Goal: Task Accomplishment & Management: Use online tool/utility

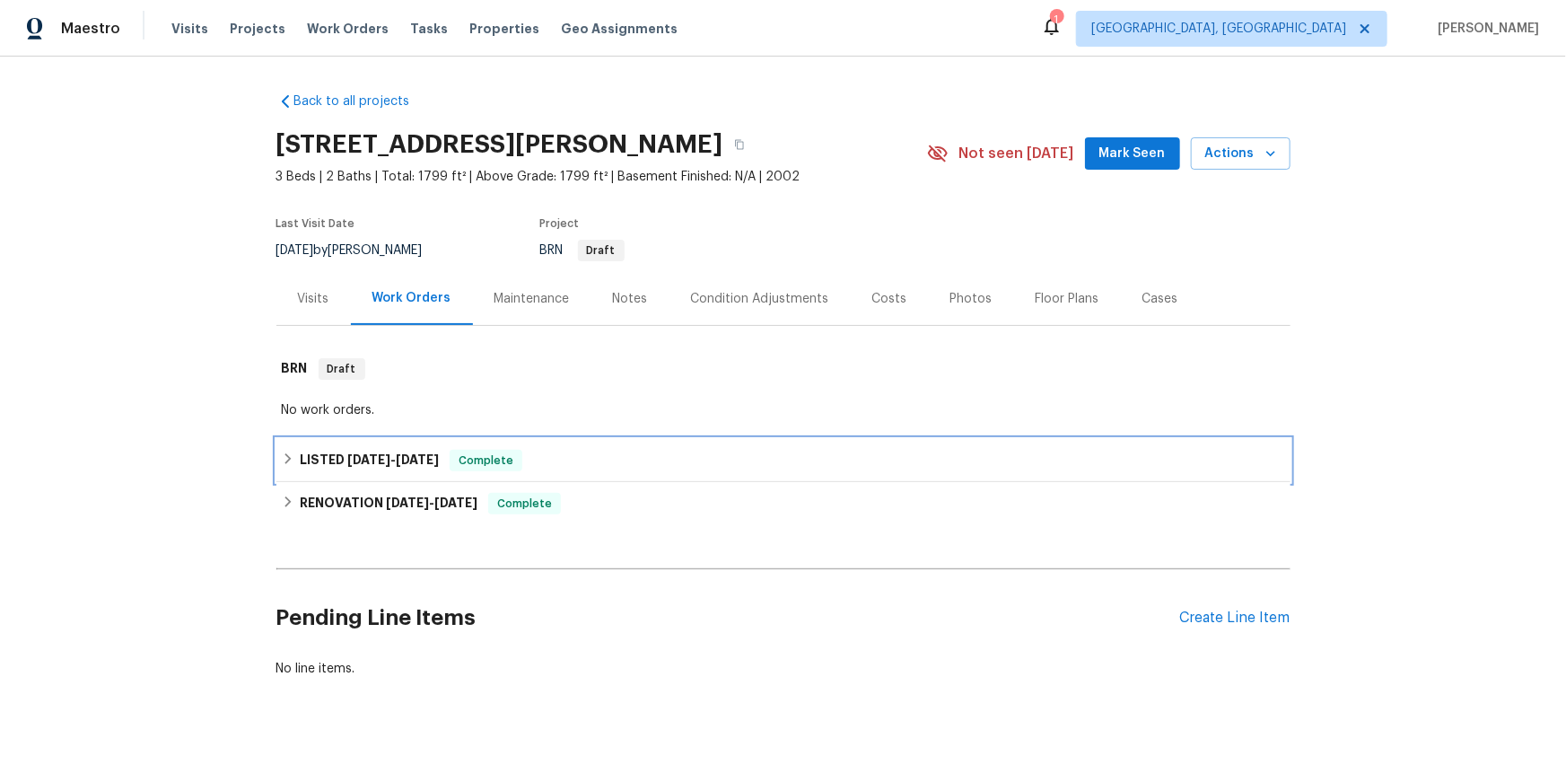
click at [288, 465] on icon at bounding box center [288, 458] width 13 height 13
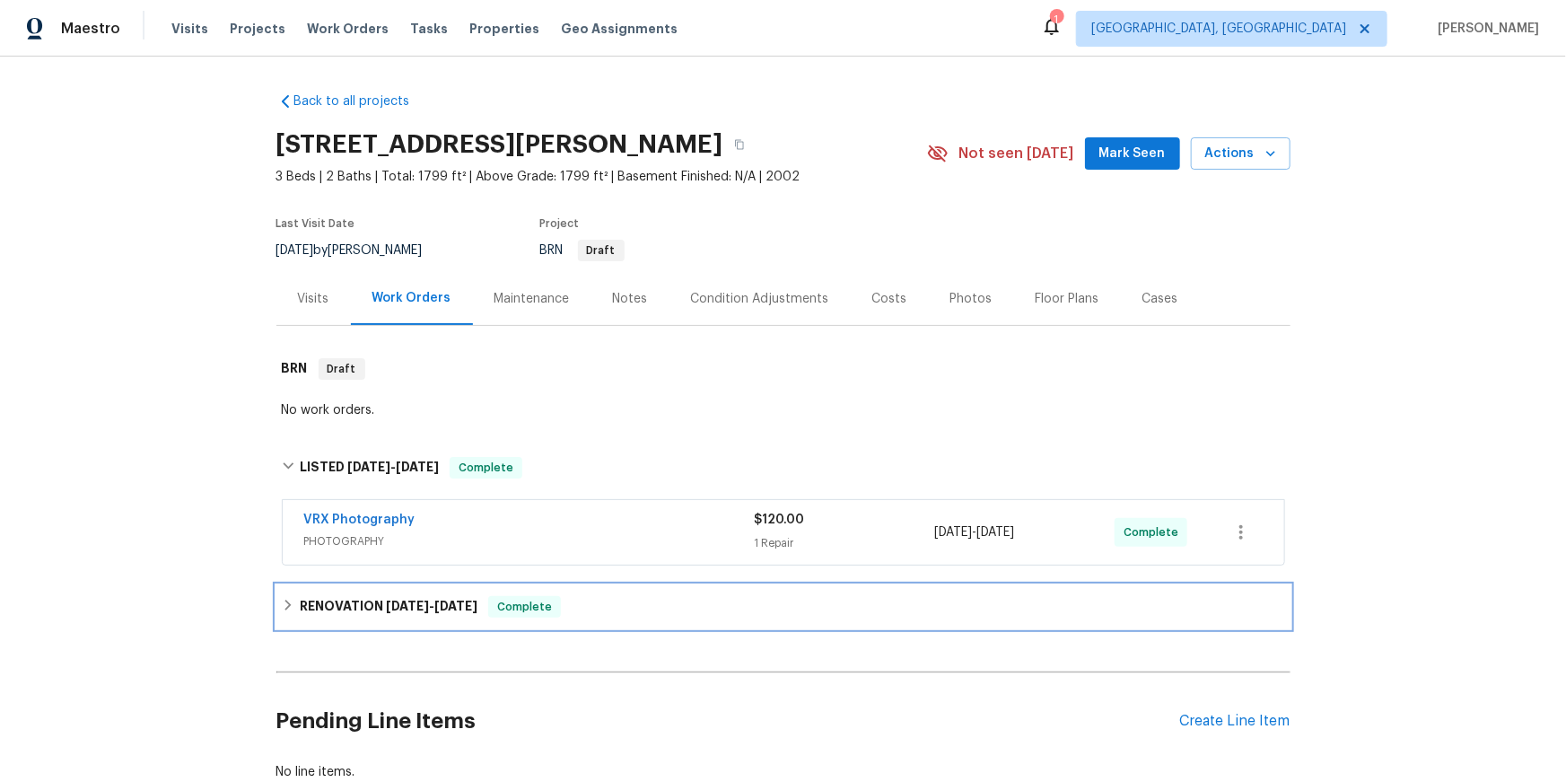
click at [284, 617] on div "RENOVATION [DATE] - [DATE] Complete" at bounding box center [783, 607] width 1003 height 22
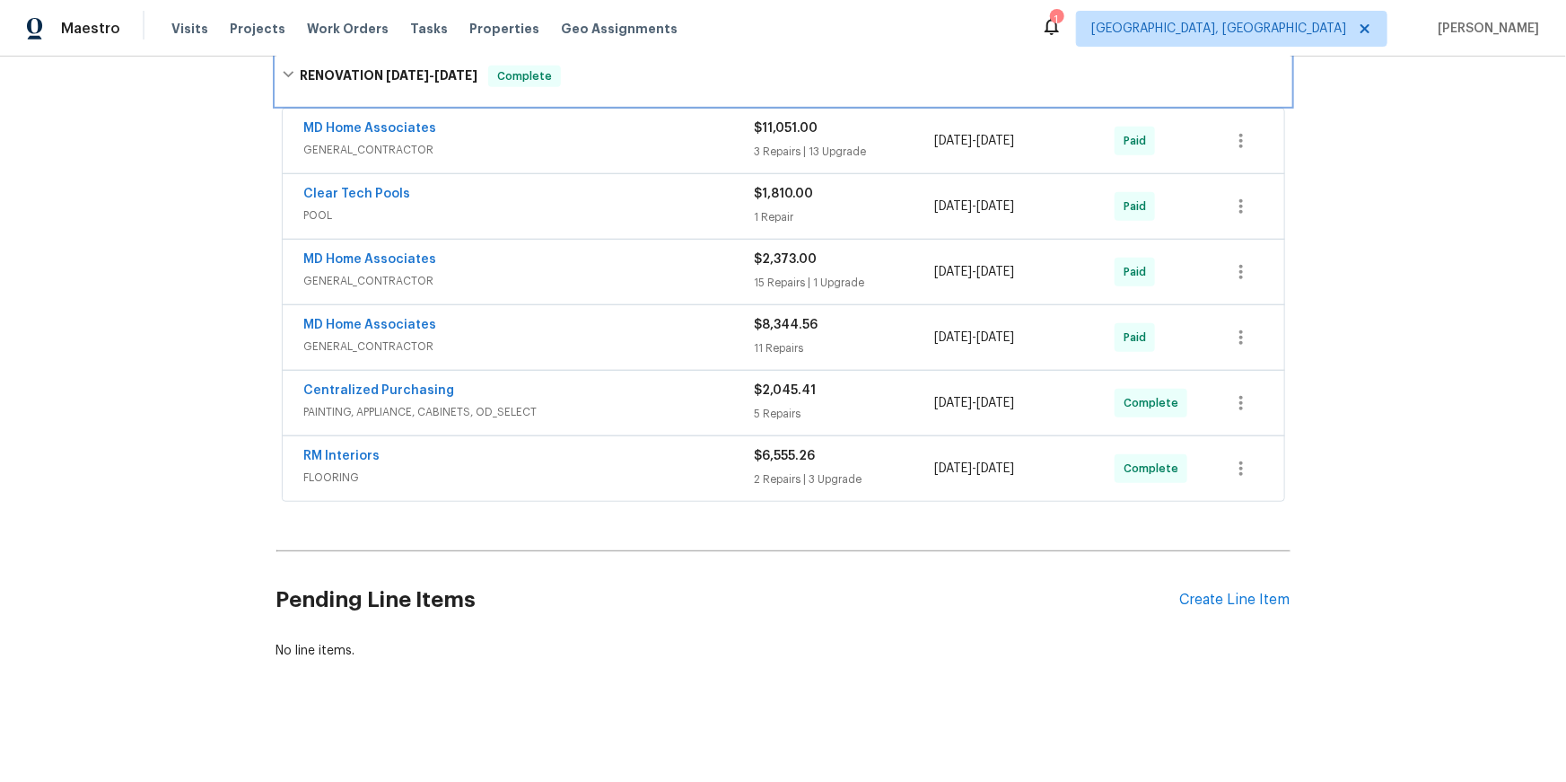
scroll to position [620, 0]
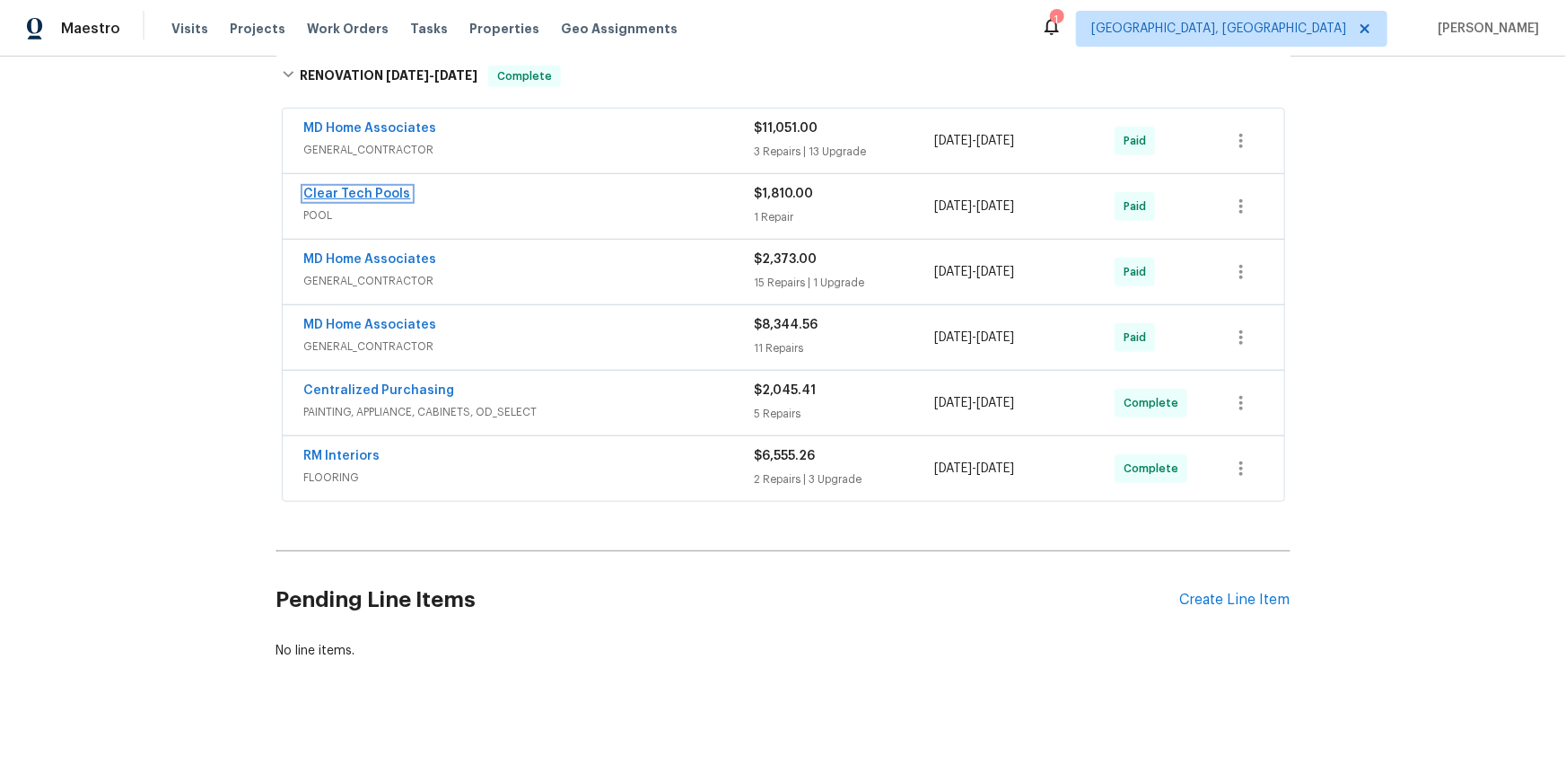
click at [380, 200] on link "Clear Tech Pools" at bounding box center [357, 194] width 107 height 13
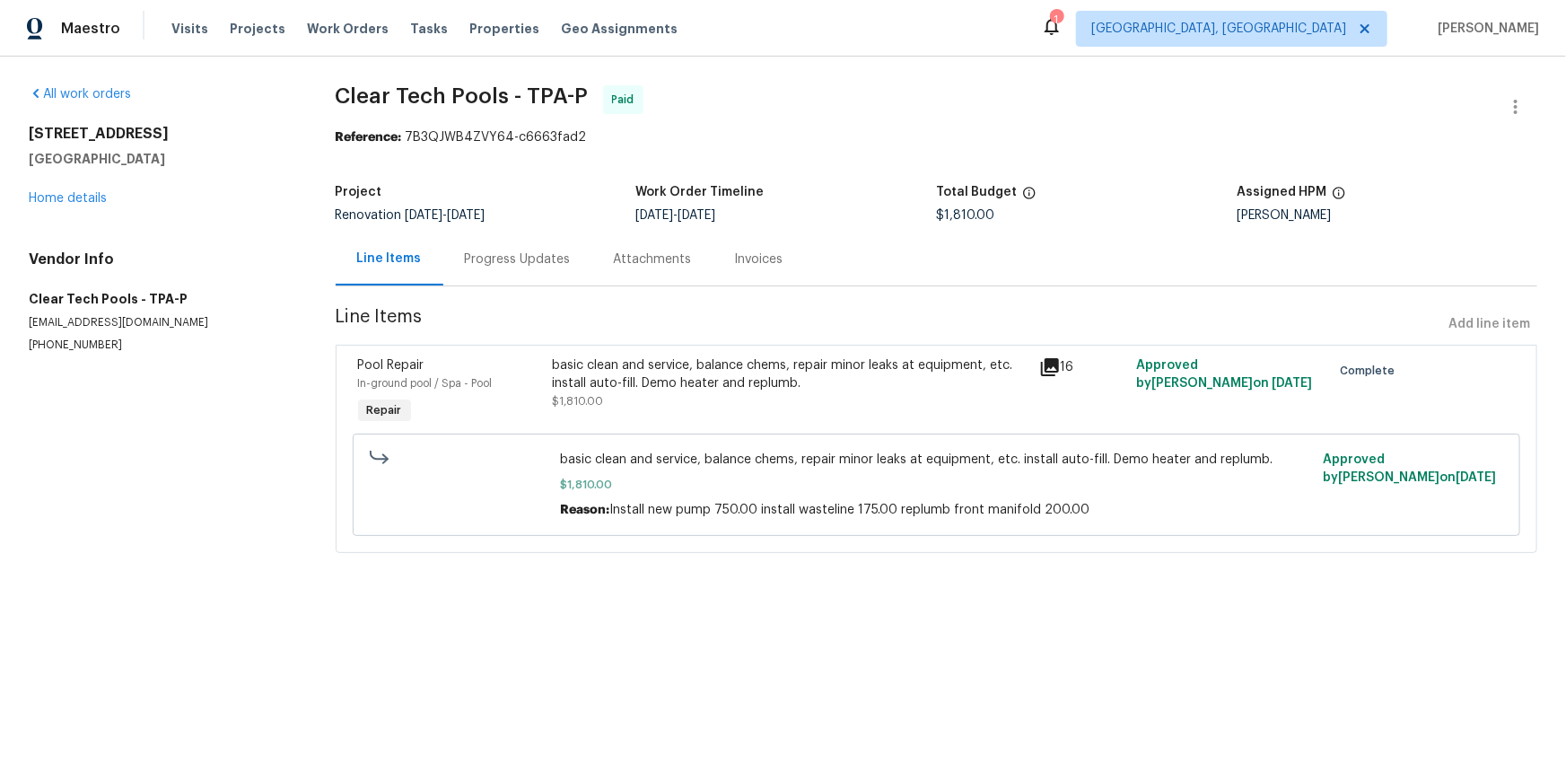
click at [783, 268] on div "Invoices" at bounding box center [759, 259] width 48 height 18
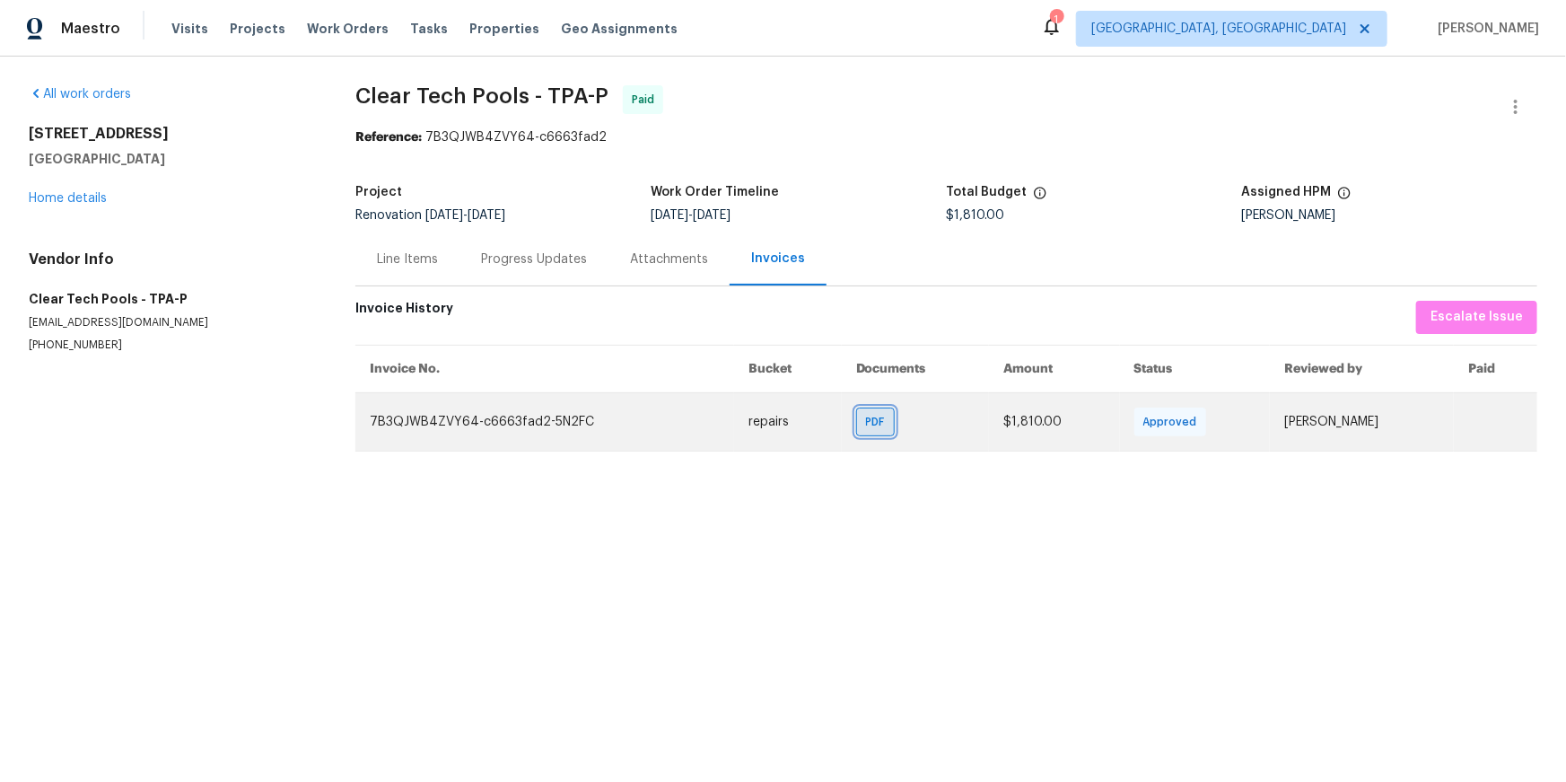
click at [866, 431] on span "PDF" at bounding box center [879, 422] width 26 height 18
